Goal: Use online tool/utility: Use online tool/utility

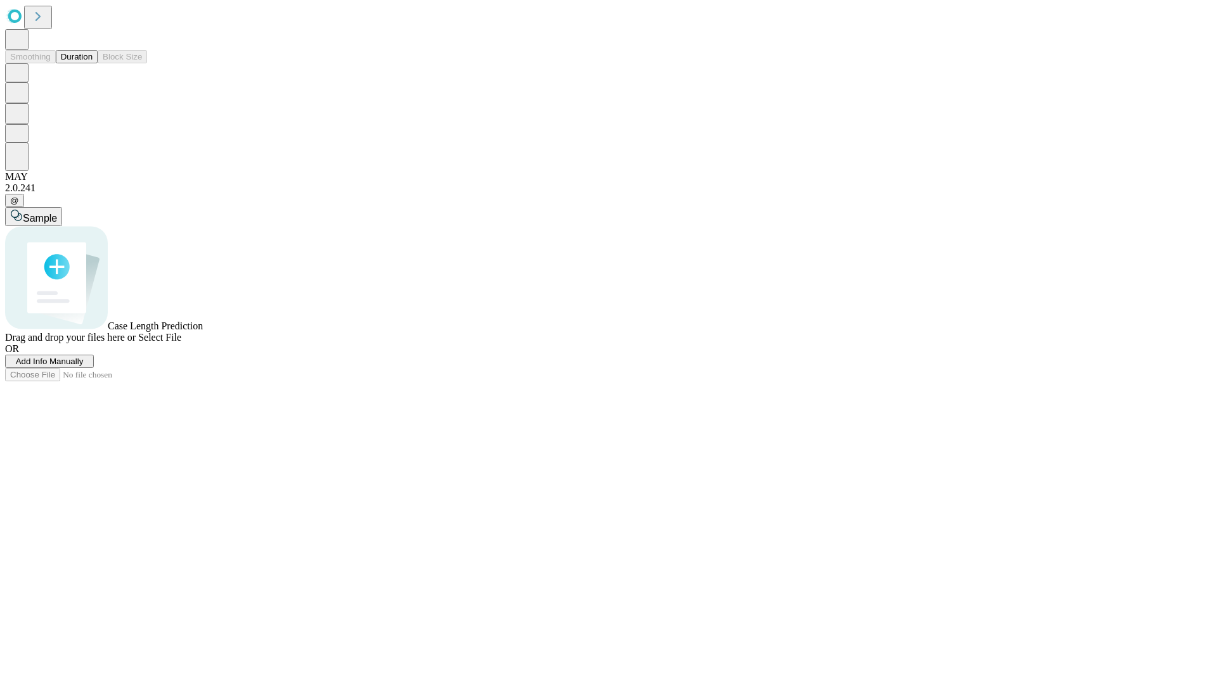
click at [93, 63] on button "Duration" at bounding box center [77, 56] width 42 height 13
click at [181, 343] on span "Select File" at bounding box center [159, 337] width 43 height 11
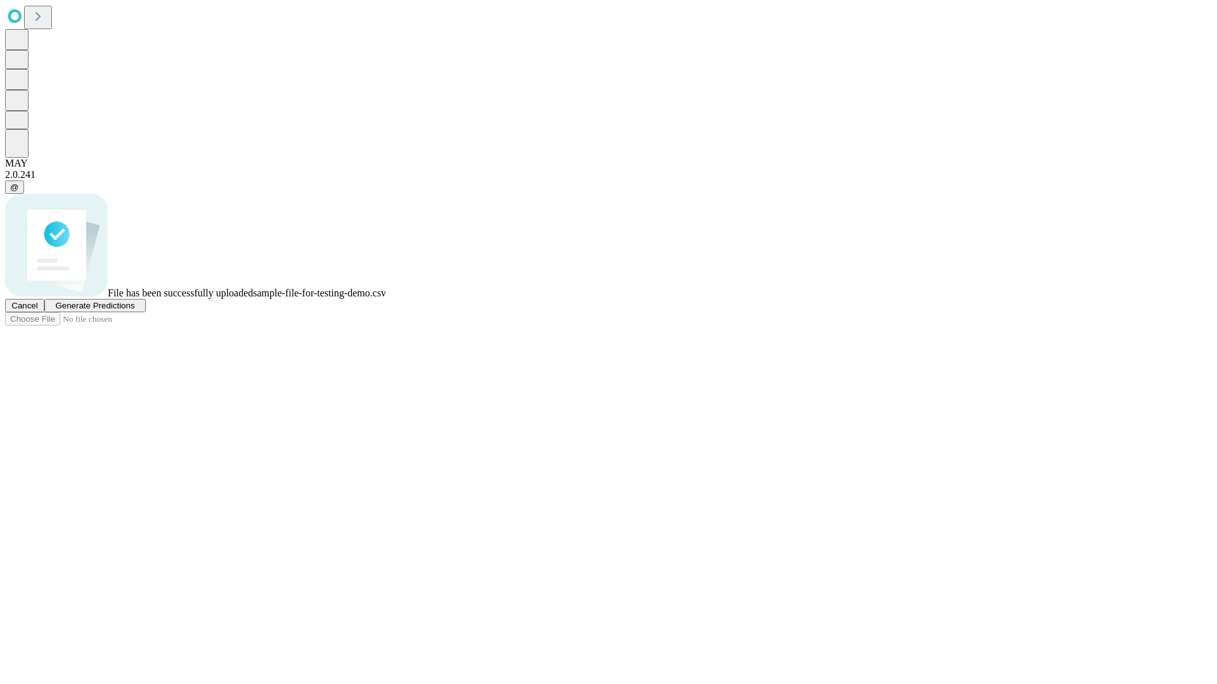
click at [134, 310] on span "Generate Predictions" at bounding box center [94, 306] width 79 height 10
